Goal: Task Accomplishment & Management: Use online tool/utility

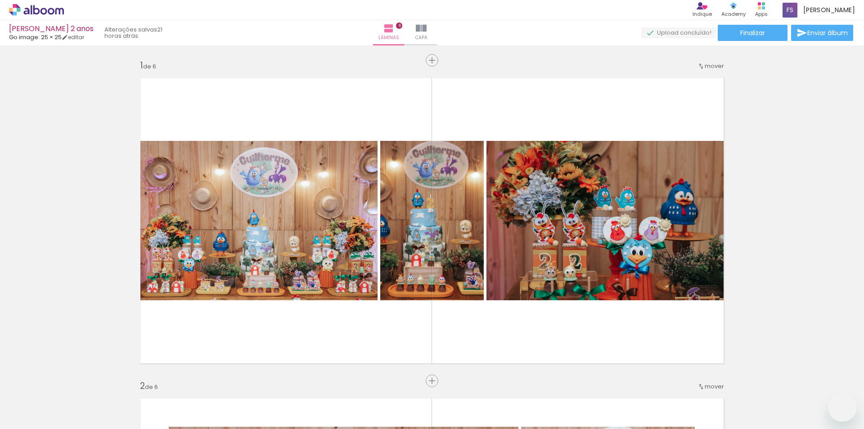
click at [24, 413] on span "Adicionar Fotos" at bounding box center [31, 417] width 27 height 10
click at [0, 0] on input "file" at bounding box center [0, 0] width 0 height 0
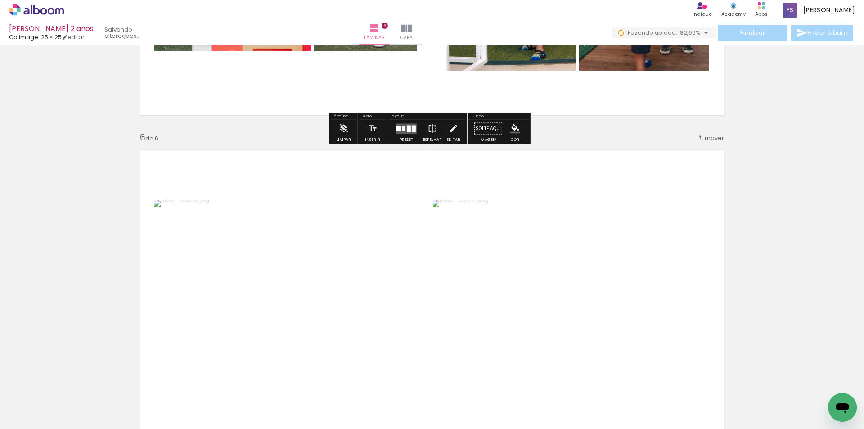
scroll to position [1620, 0]
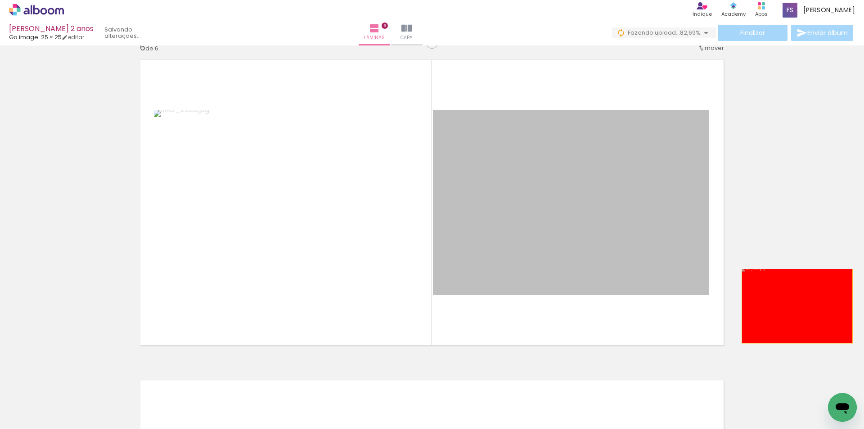
drag, startPoint x: 635, startPoint y: 192, endPoint x: 794, endPoint y: 306, distance: 196.0
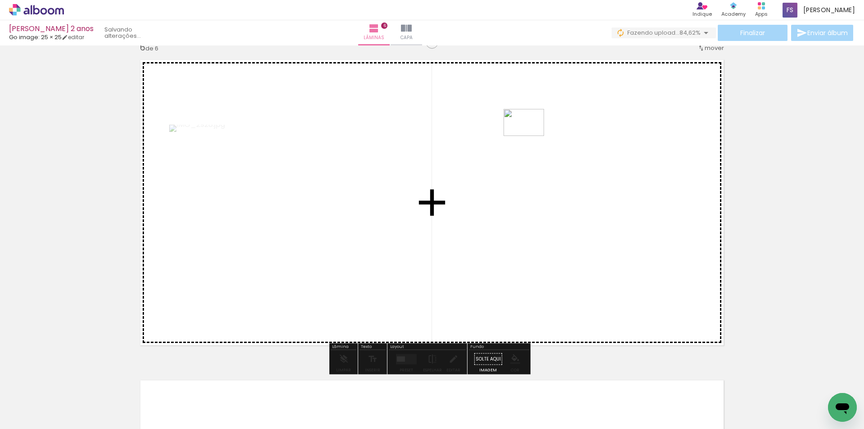
drag, startPoint x: 296, startPoint y: 407, endPoint x: 530, endPoint y: 136, distance: 358.5
click at [530, 136] on quentale-workspace at bounding box center [432, 214] width 864 height 429
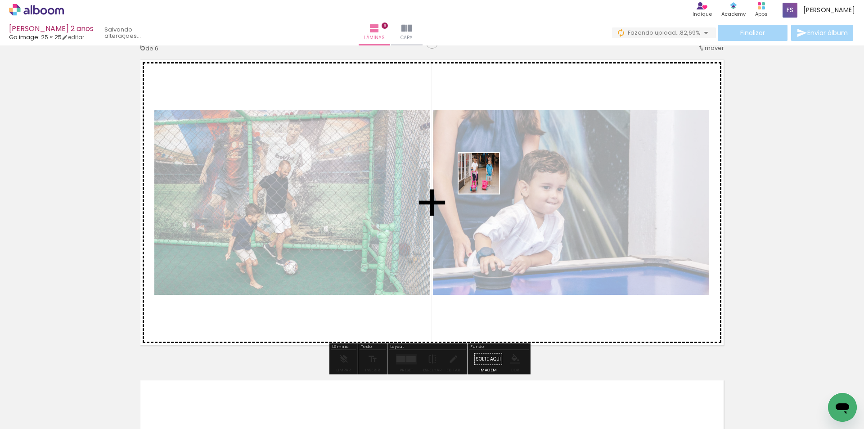
drag, startPoint x: 198, startPoint y: 402, endPoint x: 493, endPoint y: 174, distance: 373.1
click at [493, 174] on quentale-workspace at bounding box center [432, 214] width 864 height 429
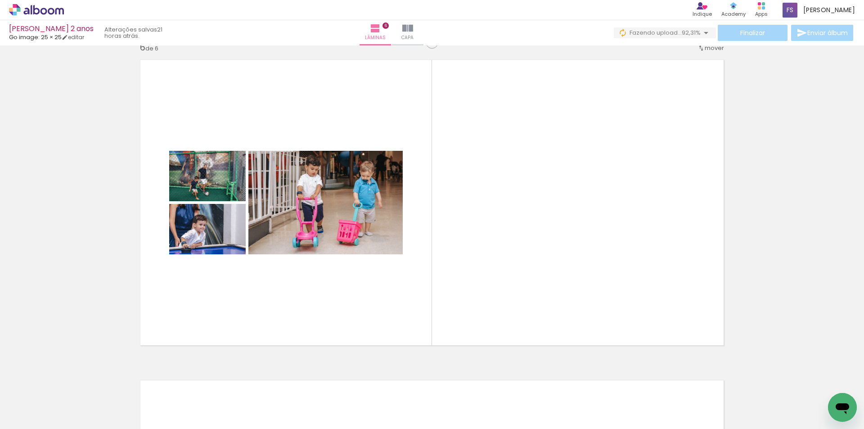
scroll to position [0, 404]
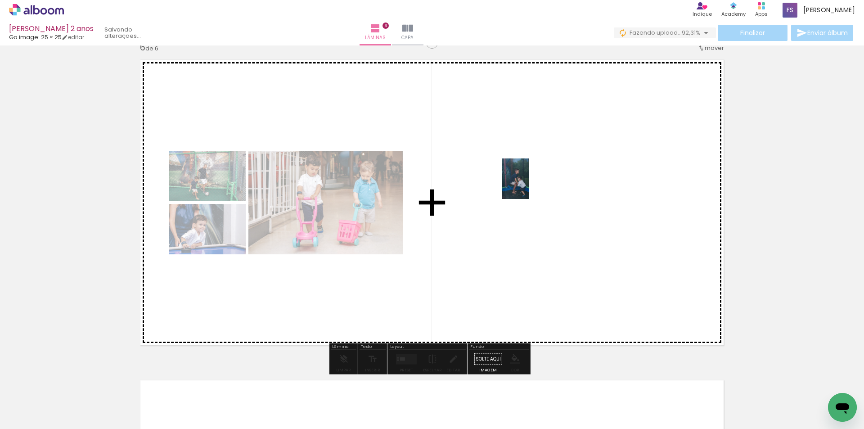
drag, startPoint x: 247, startPoint y: 402, endPoint x: 529, endPoint y: 185, distance: 355.5
click at [529, 185] on quentale-workspace at bounding box center [432, 214] width 864 height 429
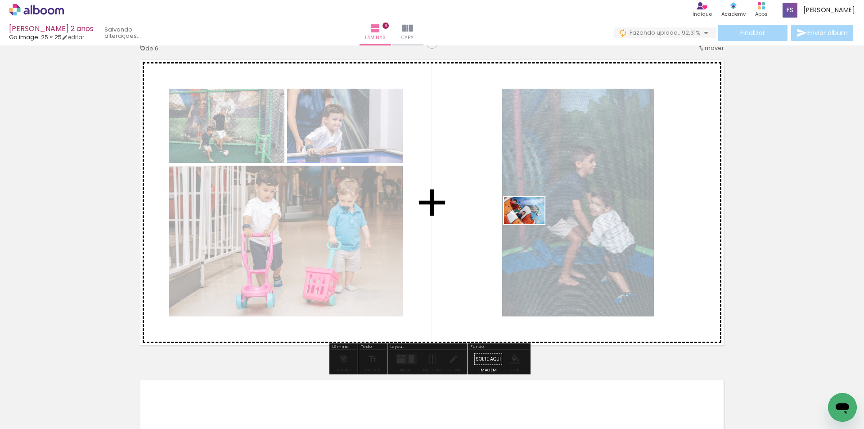
drag, startPoint x: 593, startPoint y: 402, endPoint x: 531, endPoint y: 224, distance: 188.4
click at [531, 224] on quentale-workspace at bounding box center [432, 214] width 864 height 429
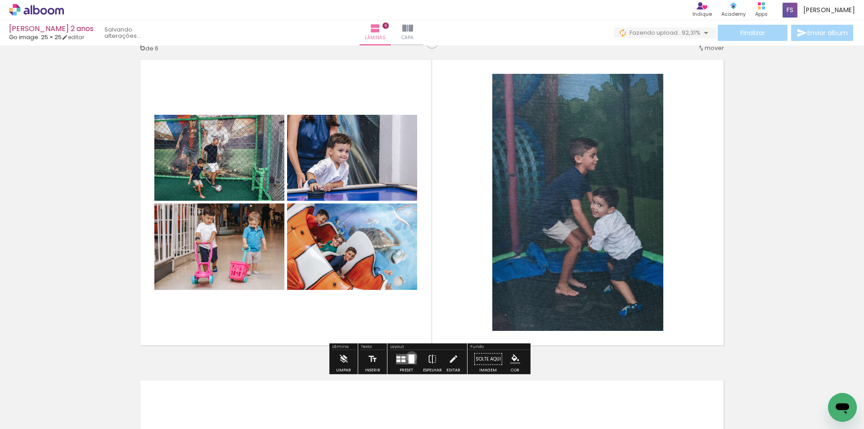
click at [409, 356] on div at bounding box center [411, 358] width 6 height 9
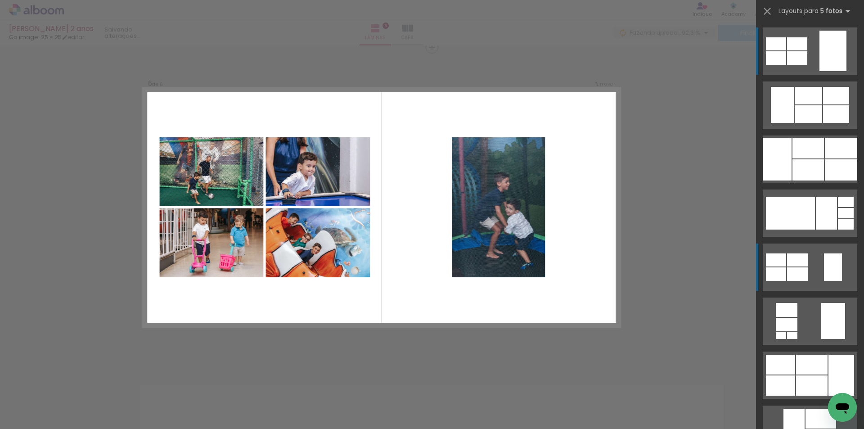
scroll to position [1613, 0]
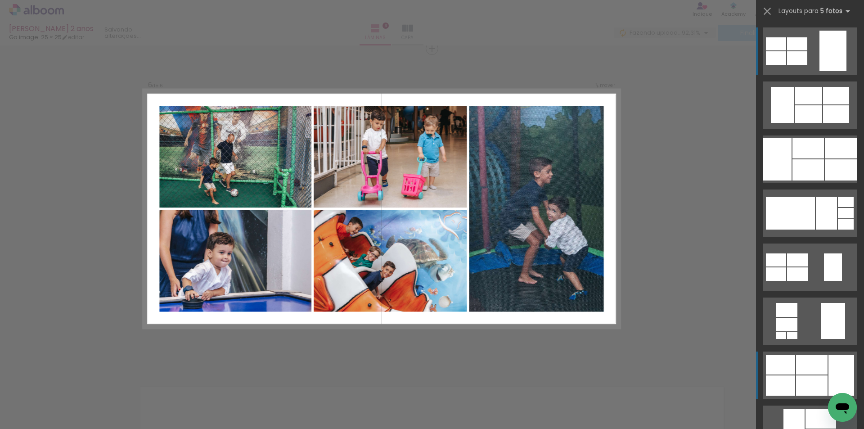
click at [810, 369] on div at bounding box center [811, 365] width 31 height 20
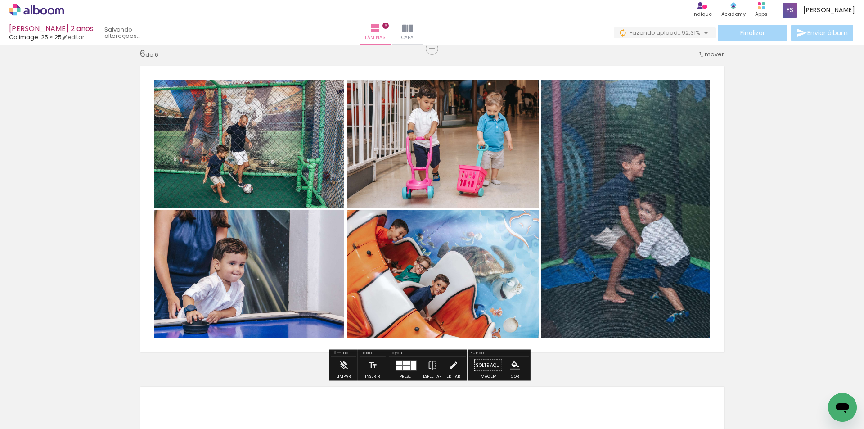
click at [648, 215] on quentale-photo at bounding box center [625, 208] width 168 height 257
click at [644, 211] on quentale-photo at bounding box center [625, 208] width 168 height 257
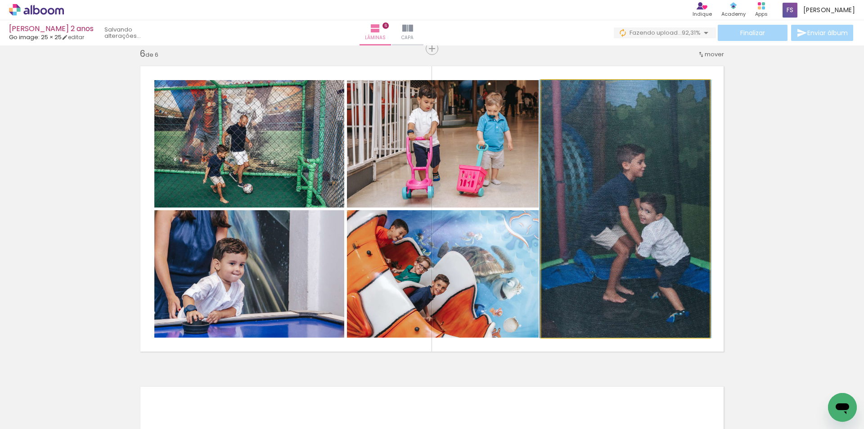
click at [644, 211] on quentale-photo at bounding box center [625, 208] width 168 height 257
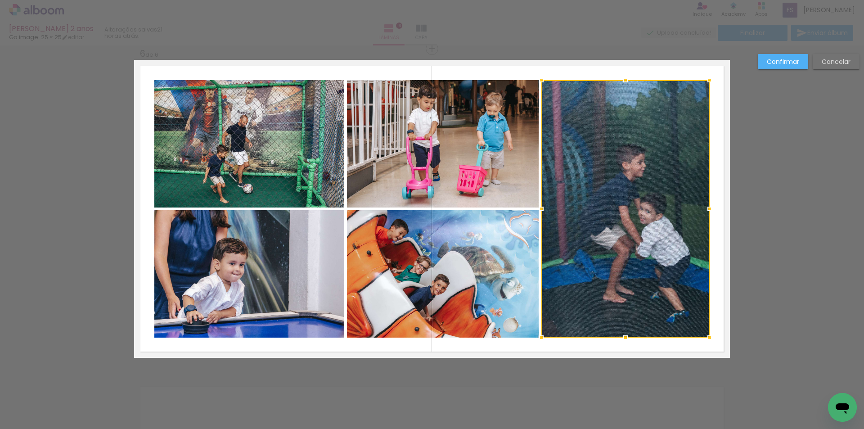
click at [0, 0] on slot "Confirmar" at bounding box center [0, 0] width 0 height 0
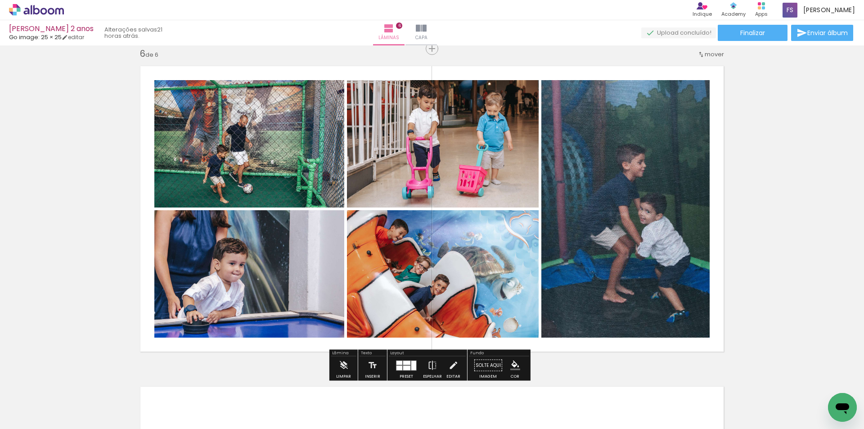
click at [398, 365] on quentale-layouter at bounding box center [406, 365] width 21 height 10
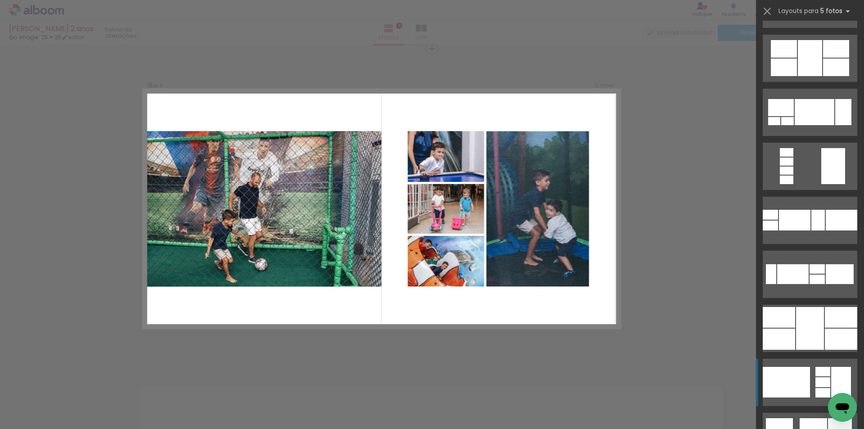
scroll to position [459, 0]
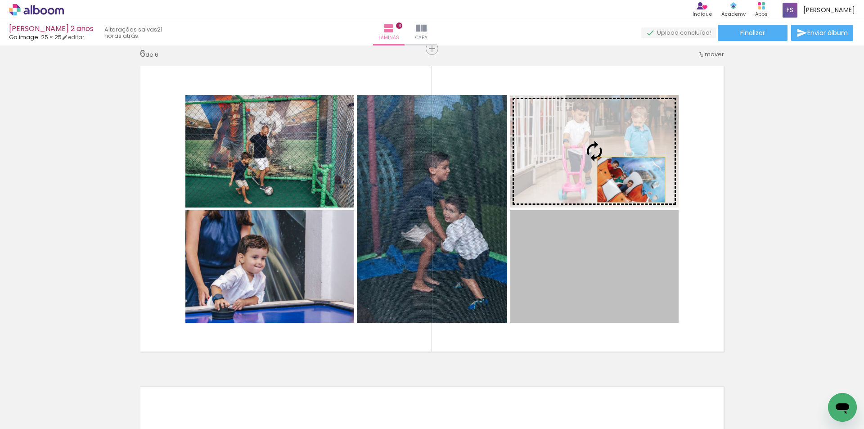
drag, startPoint x: 626, startPoint y: 238, endPoint x: 676, endPoint y: 167, distance: 86.9
click at [0, 0] on slot at bounding box center [0, 0] width 0 height 0
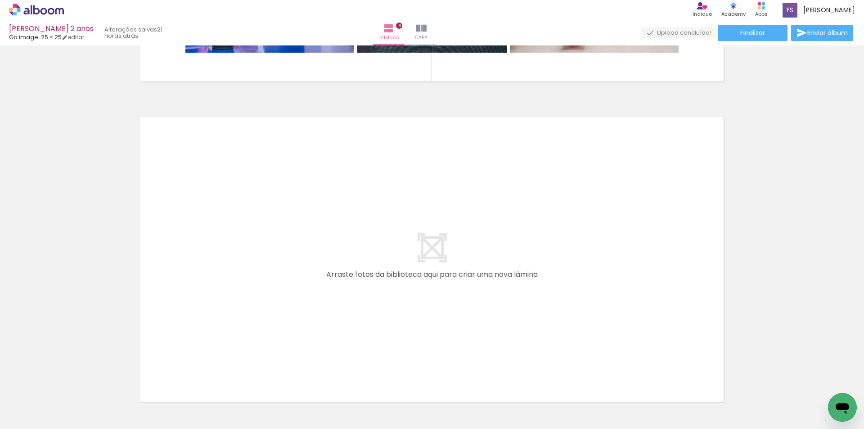
scroll to position [0, 281]
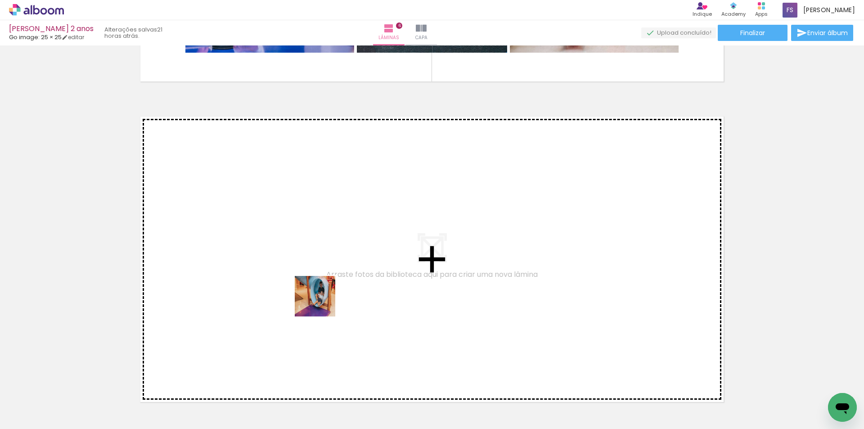
drag, startPoint x: 321, startPoint y: 400, endPoint x: 319, endPoint y: 255, distance: 144.9
click at [319, 255] on quentale-workspace at bounding box center [432, 214] width 864 height 429
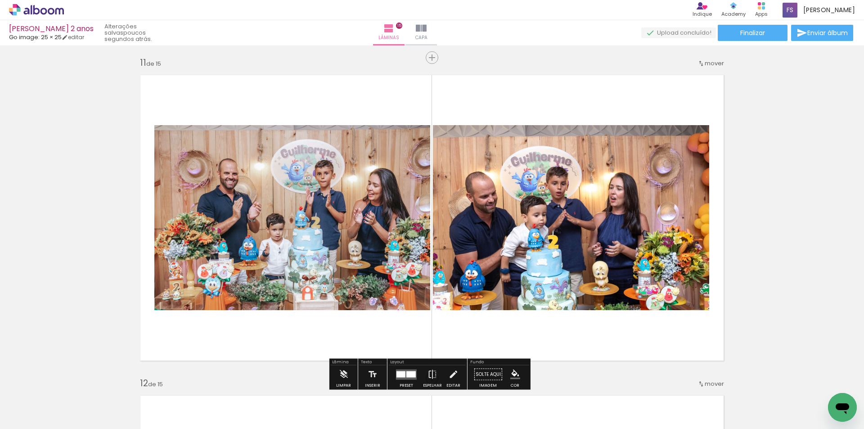
scroll to position [3192, 0]
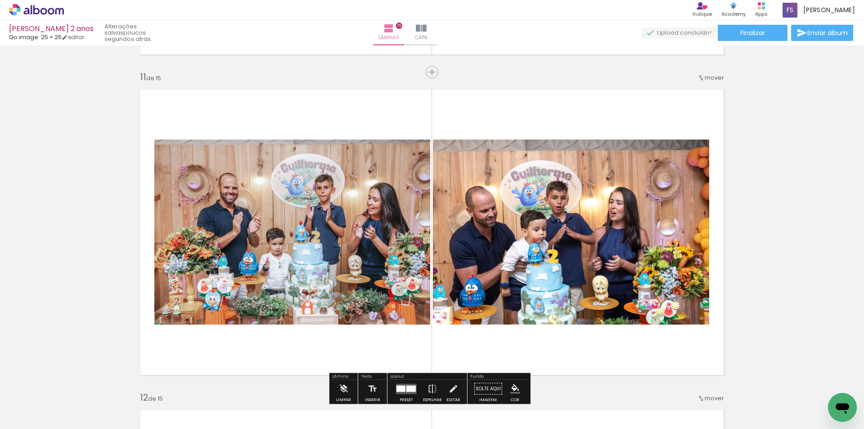
click at [239, 232] on quentale-photo at bounding box center [292, 231] width 276 height 185
click at [288, 223] on quentale-photo at bounding box center [292, 231] width 276 height 185
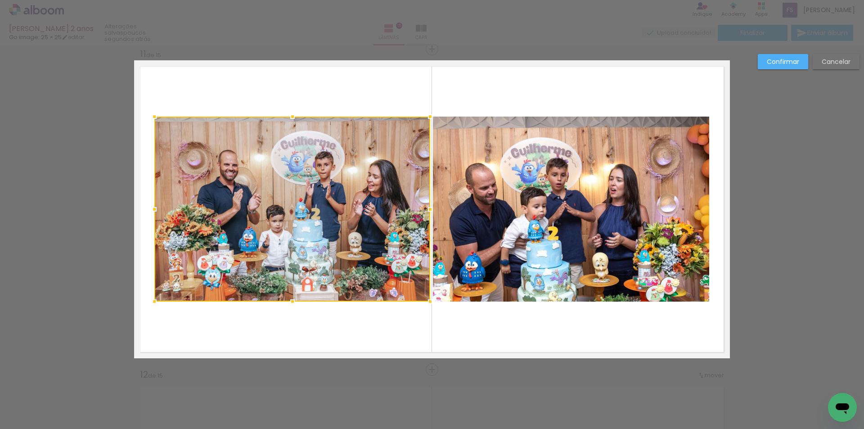
scroll to position [3215, 0]
click at [0, 0] on slot "Confirmar" at bounding box center [0, 0] width 0 height 0
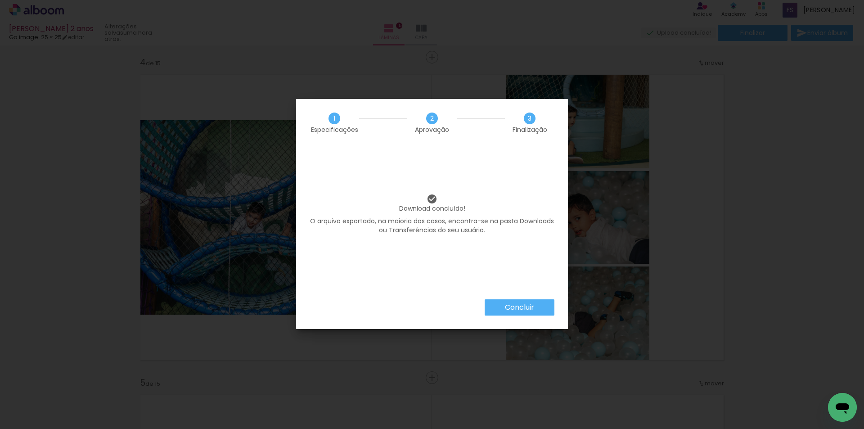
scroll to position [45, 0]
click at [0, 0] on slot "Concluir" at bounding box center [0, 0] width 0 height 0
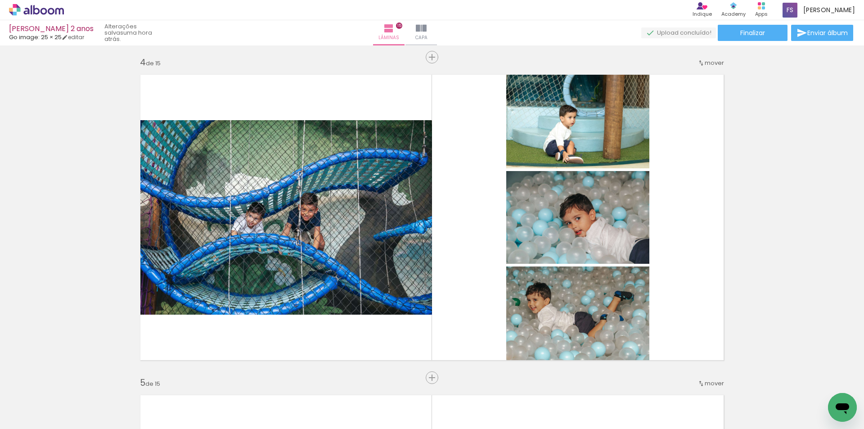
scroll to position [45, 0]
